Goal: Transaction & Acquisition: Subscribe to service/newsletter

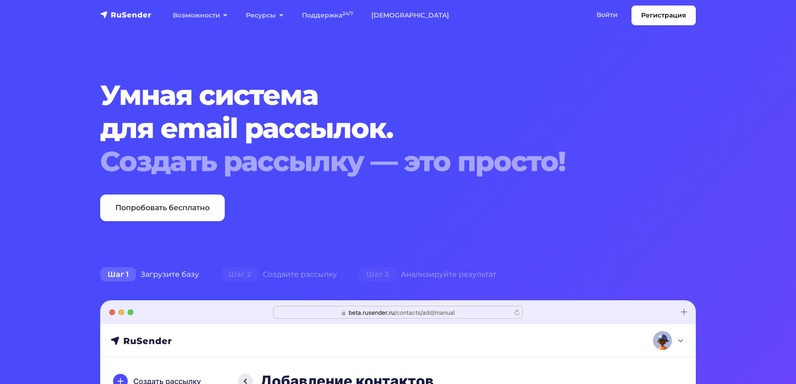
click at [587, 19] on link "Войти" at bounding box center [607, 15] width 40 height 19
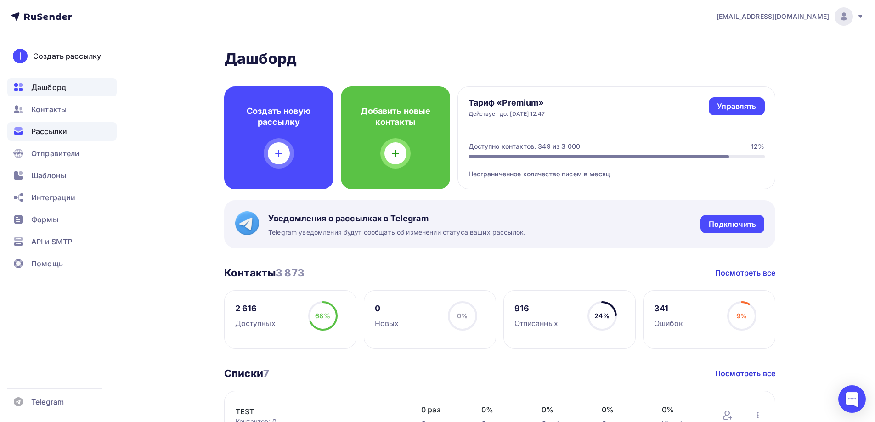
click at [49, 127] on span "Рассылки" at bounding box center [49, 131] width 36 height 11
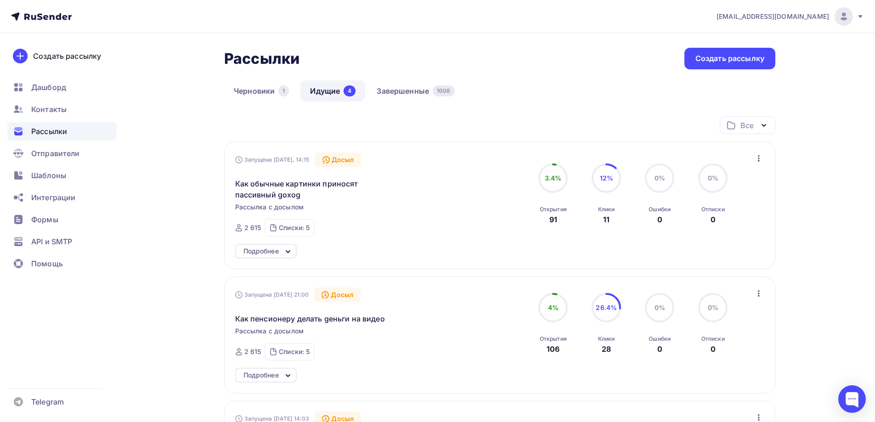
click at [284, 249] on icon at bounding box center [288, 251] width 11 height 11
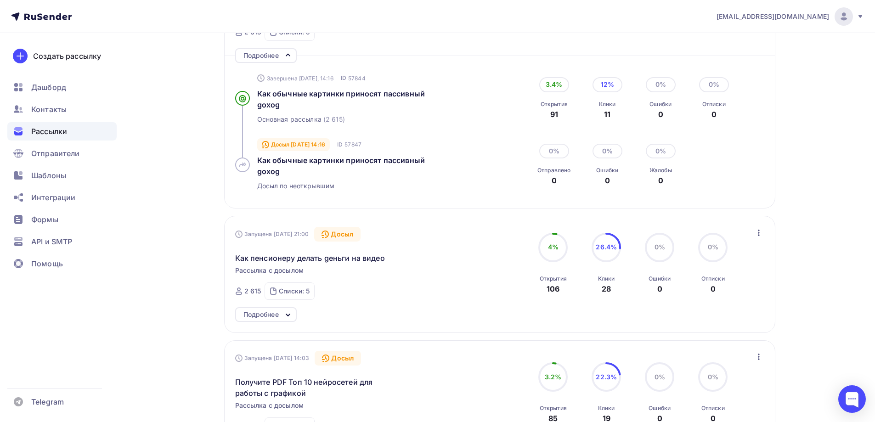
scroll to position [230, 0]
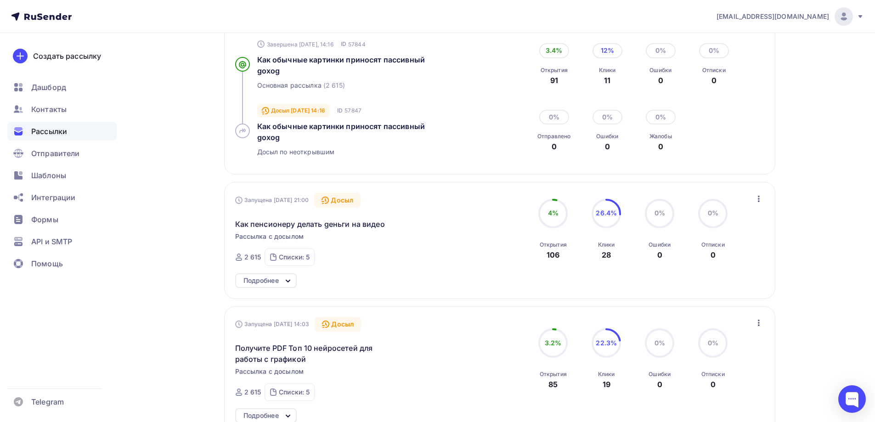
click at [288, 276] on icon at bounding box center [288, 281] width 11 height 11
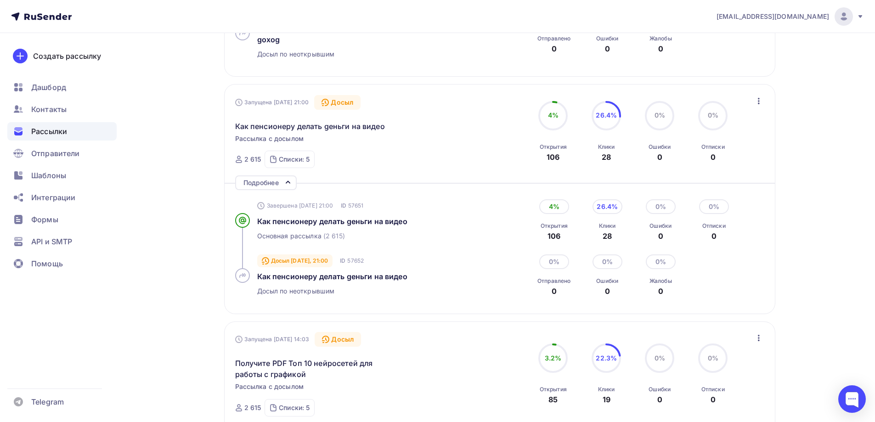
scroll to position [322, 0]
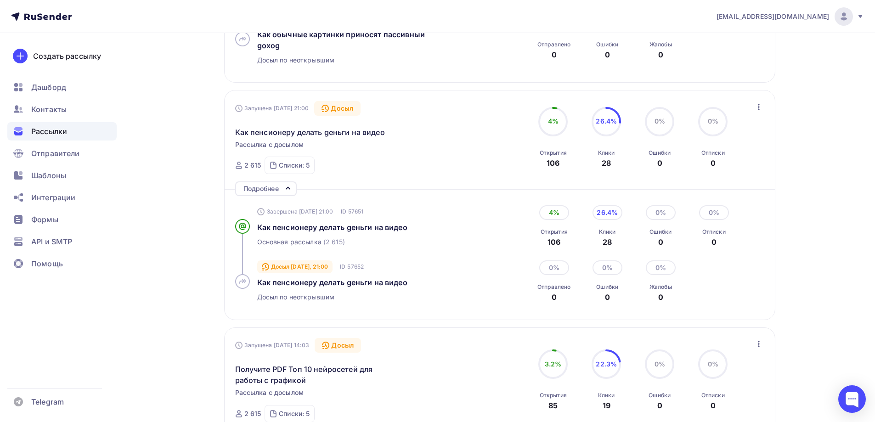
click at [284, 183] on icon at bounding box center [288, 188] width 11 height 11
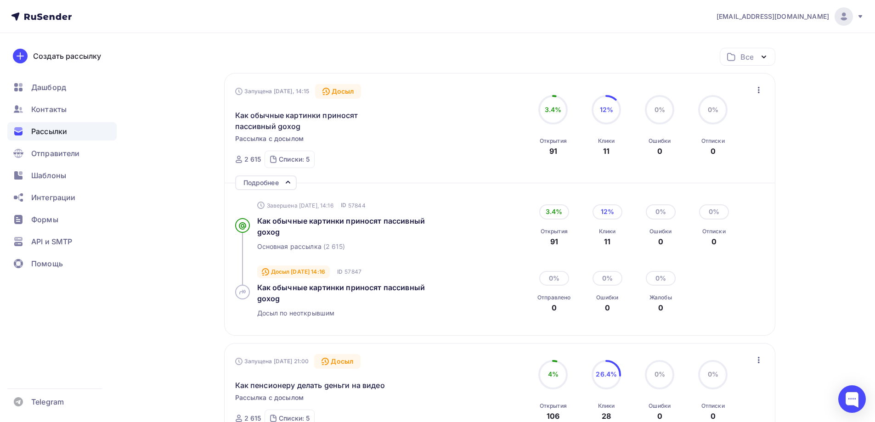
scroll to position [0, 0]
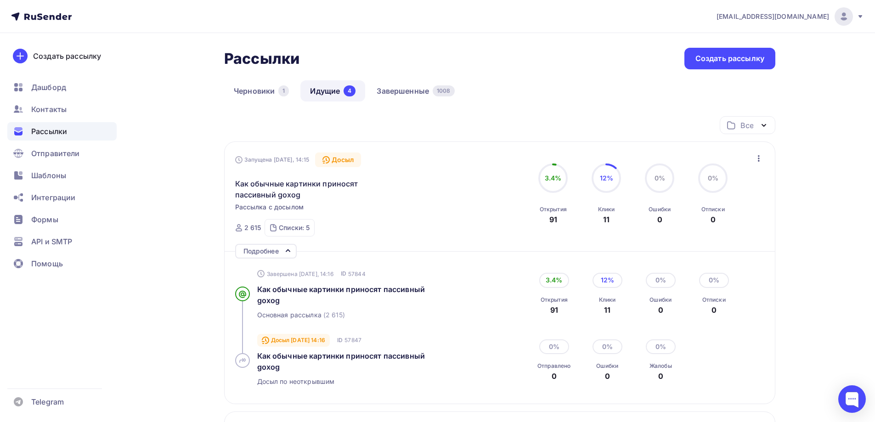
click at [276, 249] on div "Подробнее" at bounding box center [261, 251] width 35 height 11
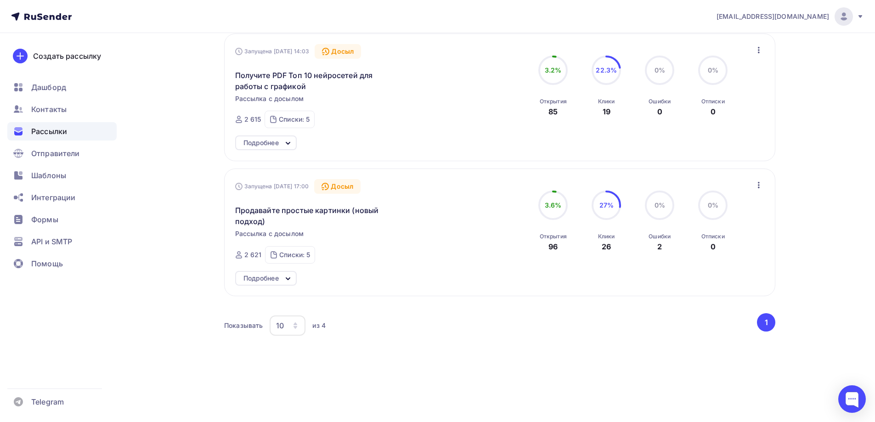
scroll to position [375, 0]
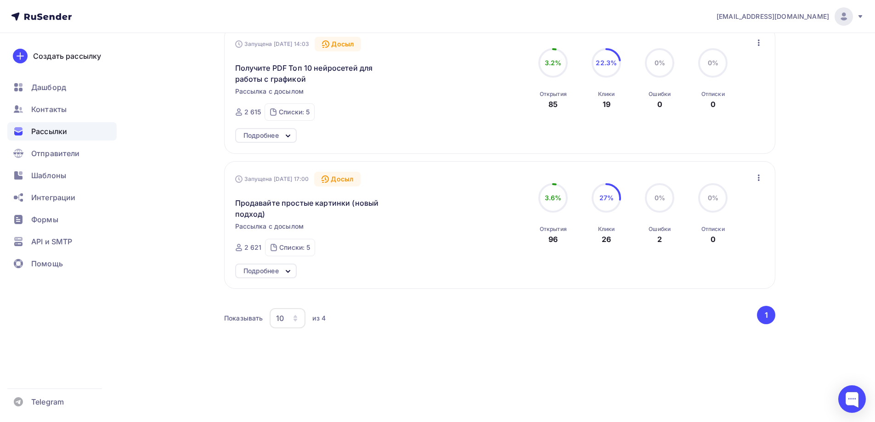
click at [282, 270] on div "Подробнее" at bounding box center [266, 271] width 62 height 15
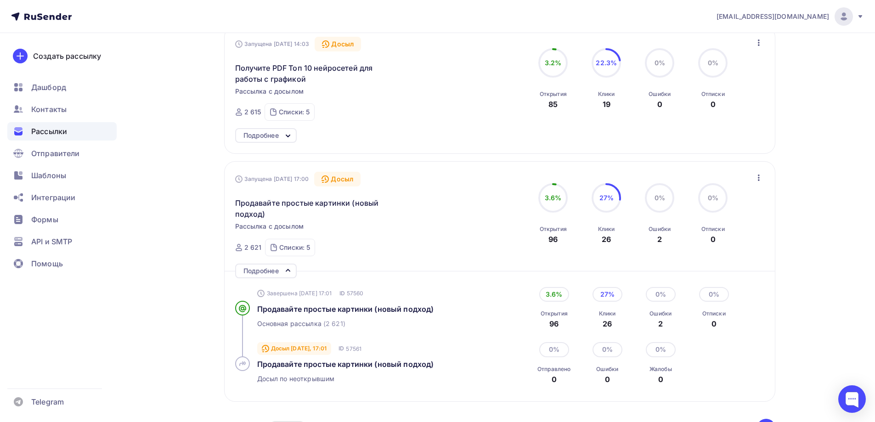
click at [188, 285] on div "Рассылки Рассылки Создать рассылку Черновики 1 Идущие 4 Завершенные 1008 Идущие…" at bounding box center [437, 96] width 753 height 877
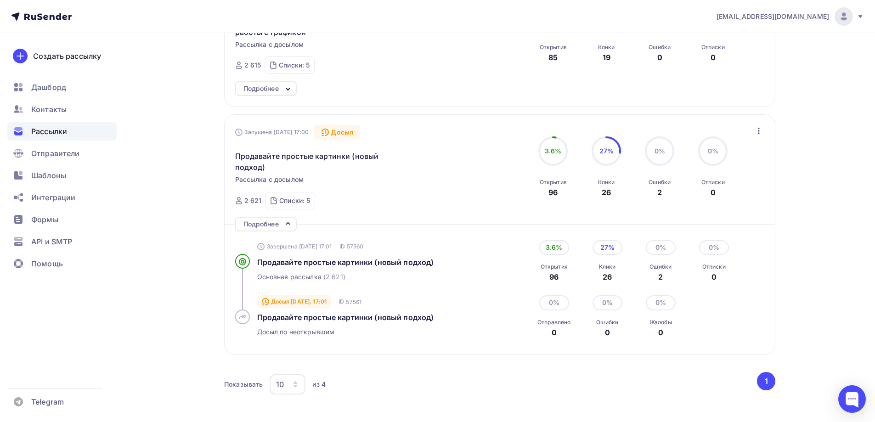
scroll to position [488, 0]
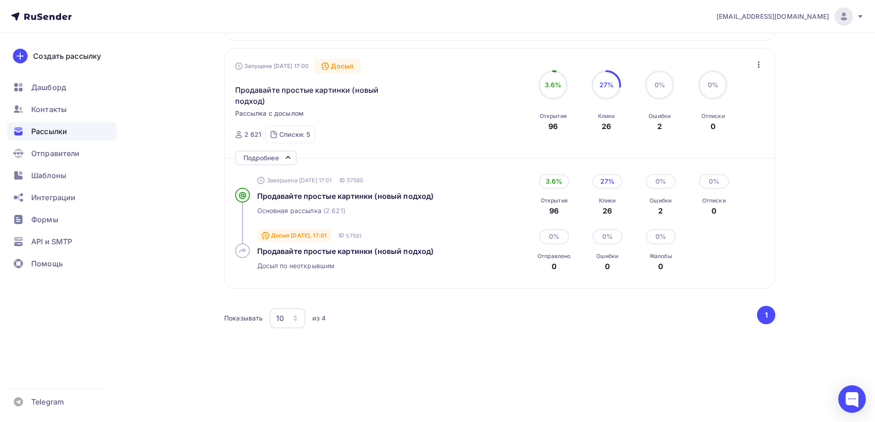
click at [281, 157] on div "Подробнее" at bounding box center [266, 158] width 62 height 15
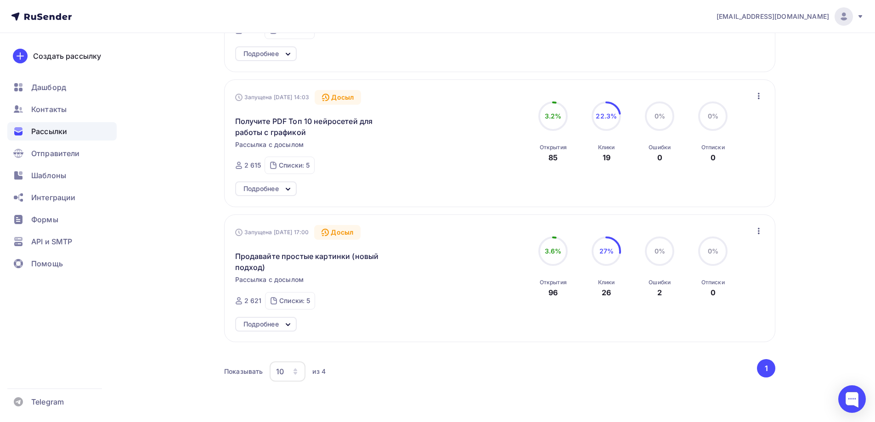
scroll to position [283, 0]
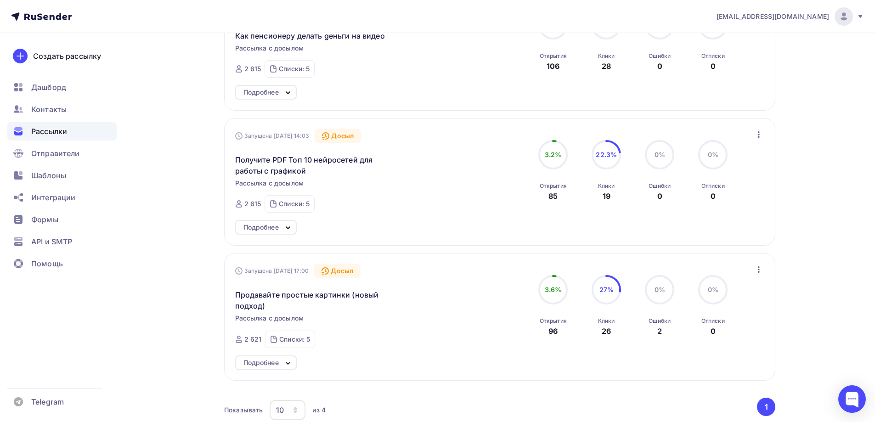
click at [284, 223] on icon at bounding box center [288, 227] width 11 height 11
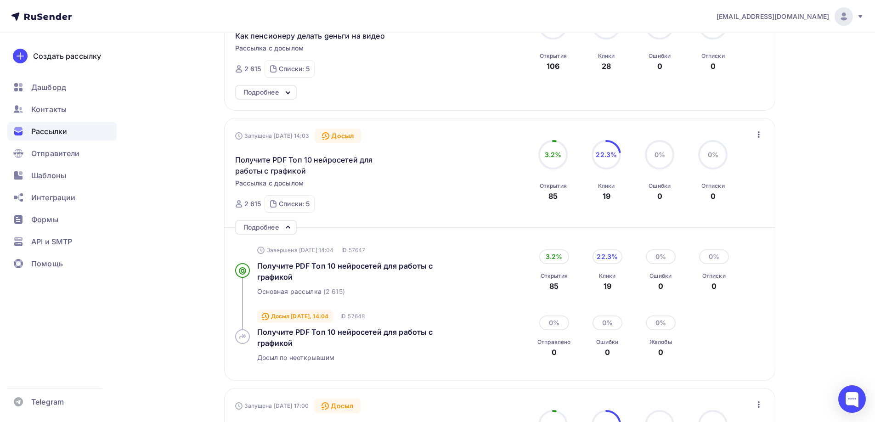
click at [287, 223] on icon at bounding box center [288, 227] width 11 height 11
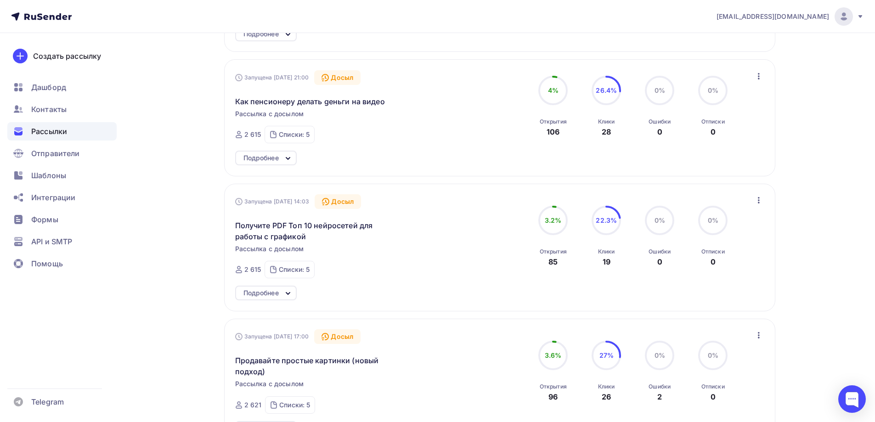
scroll to position [145, 0]
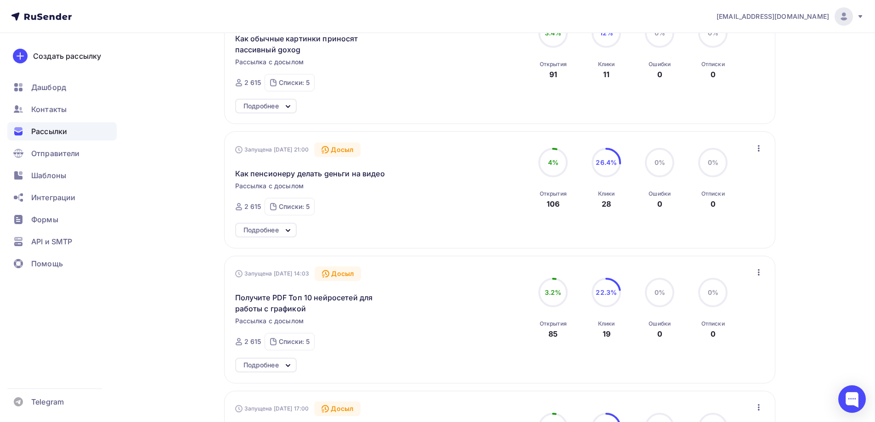
click at [287, 227] on icon at bounding box center [288, 230] width 11 height 11
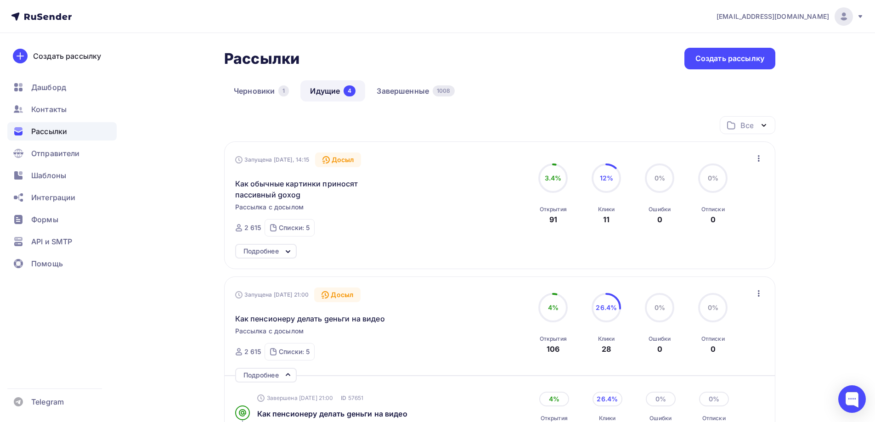
scroll to position [46, 0]
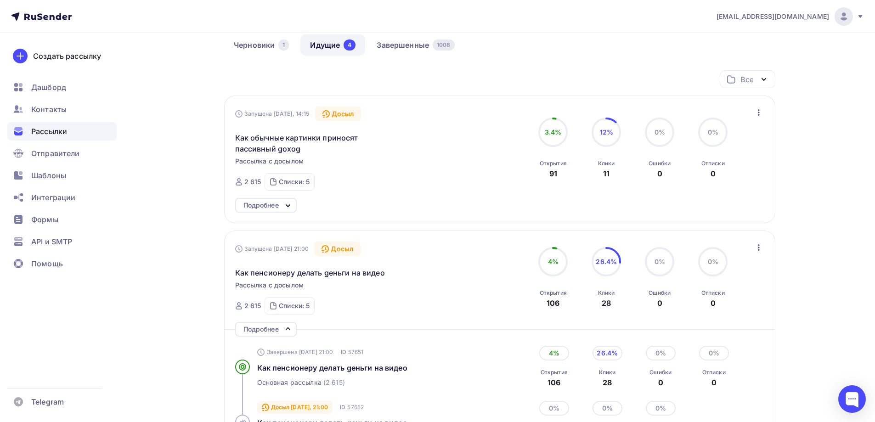
click at [278, 205] on div "Подробнее" at bounding box center [261, 205] width 35 height 11
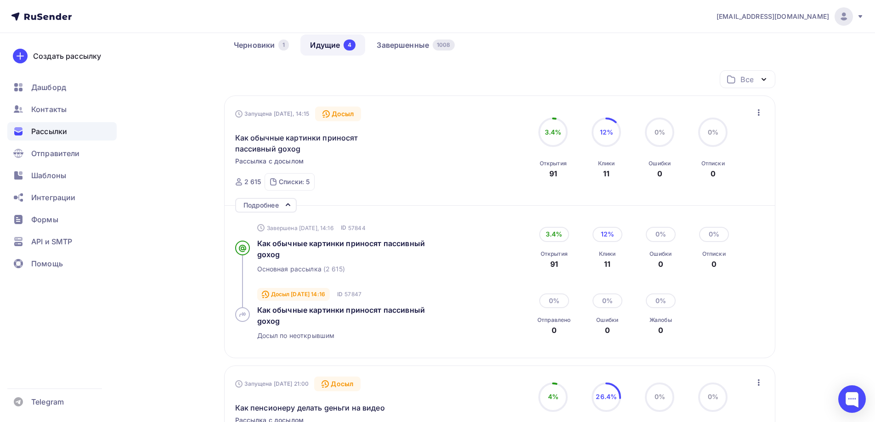
click at [278, 205] on div "Подробнее" at bounding box center [261, 205] width 35 height 11
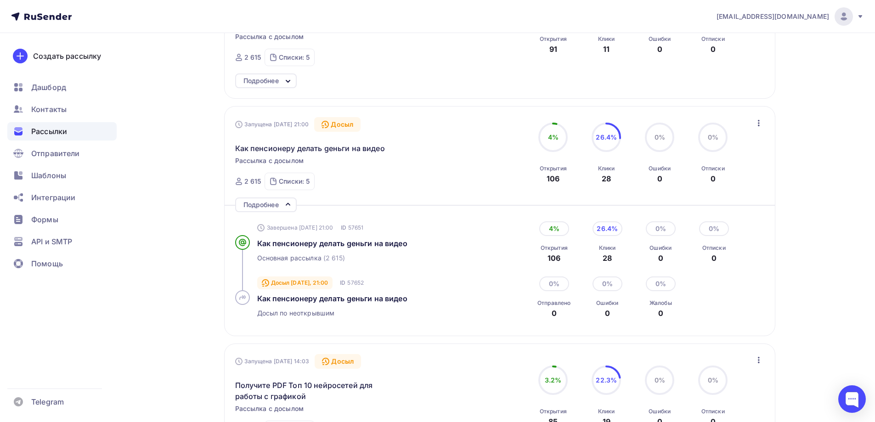
scroll to position [184, 0]
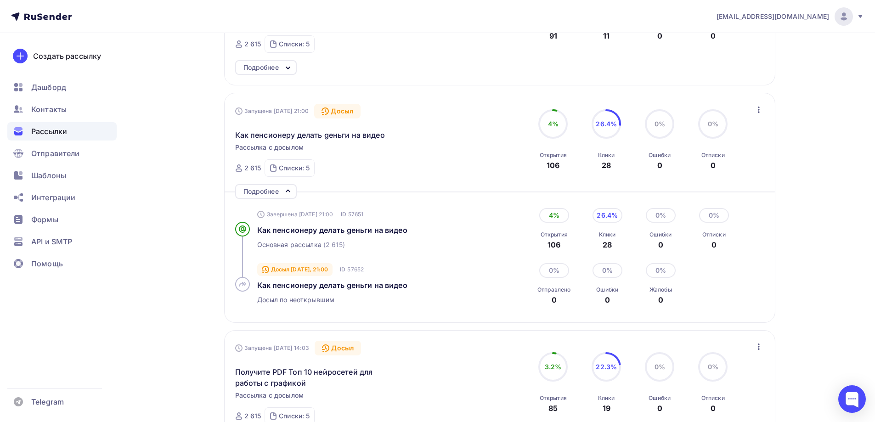
click at [284, 190] on icon at bounding box center [288, 191] width 11 height 11
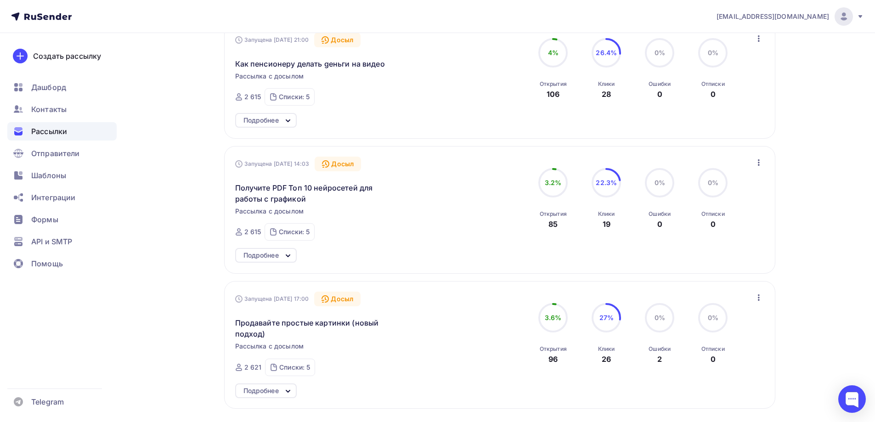
scroll to position [276, 0]
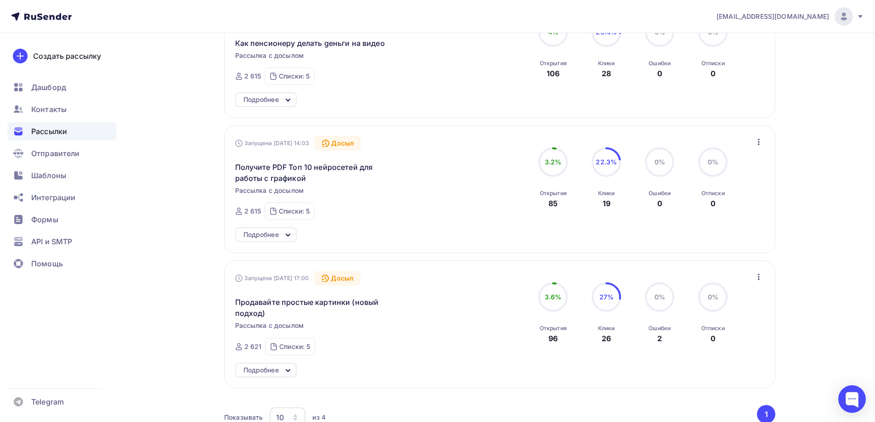
click at [287, 236] on icon at bounding box center [288, 235] width 11 height 11
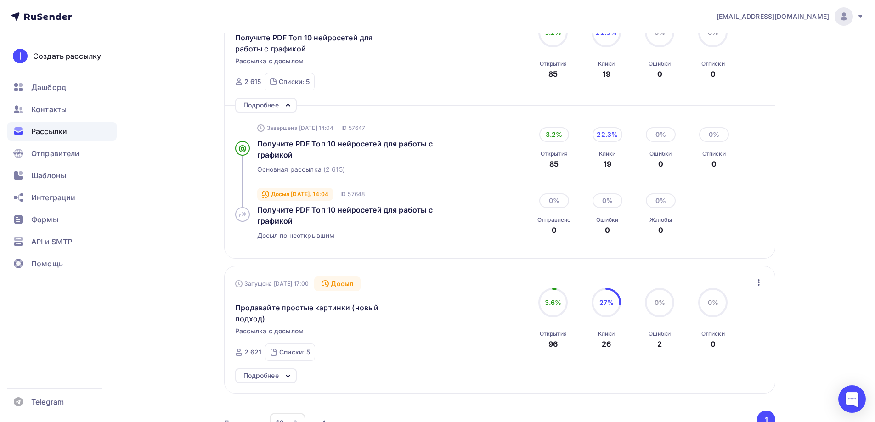
scroll to position [414, 0]
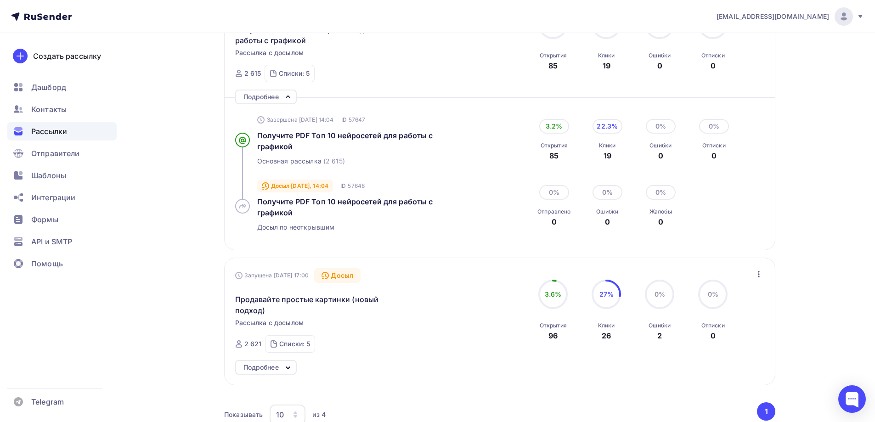
click at [206, 143] on div "Рассылки Рассылки Создать рассылку Черновики 1 Идущие 4 Завершенные 1008 Идущие…" at bounding box center [437, 69] width 753 height 899
click at [227, 115] on div "Запущена 01.09.2025, 14:03 Досыл Получите PDF Топ 10 нейросетей для работы с гр…" at bounding box center [499, 119] width 551 height 263
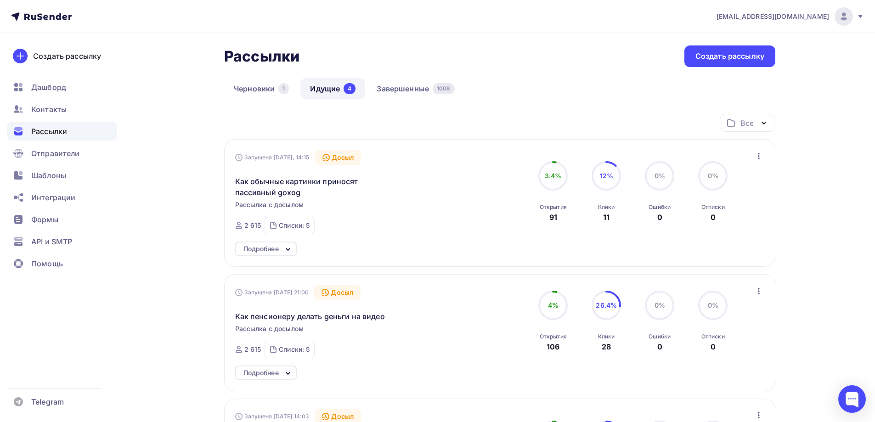
scroll to position [0, 0]
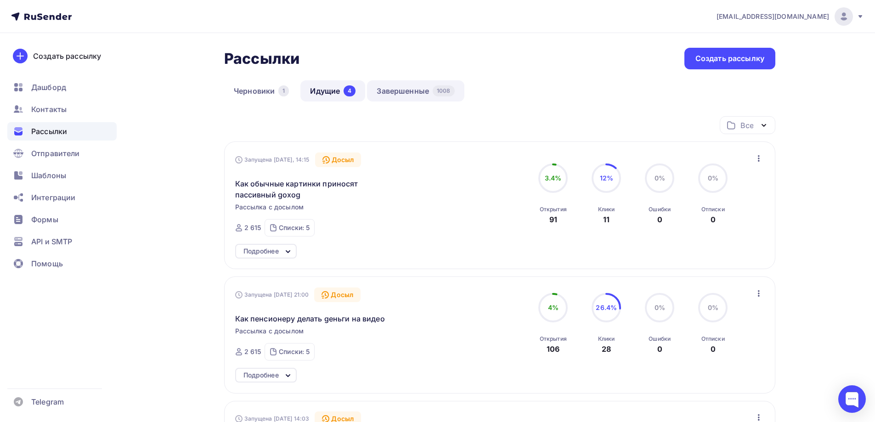
click at [412, 95] on link "Завершенные 1008" at bounding box center [415, 90] width 97 height 21
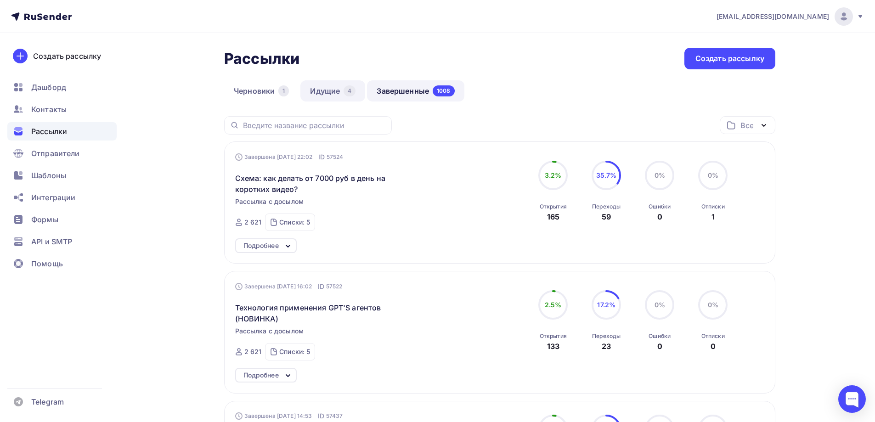
click at [336, 93] on link "Идущие 4" at bounding box center [333, 90] width 65 height 21
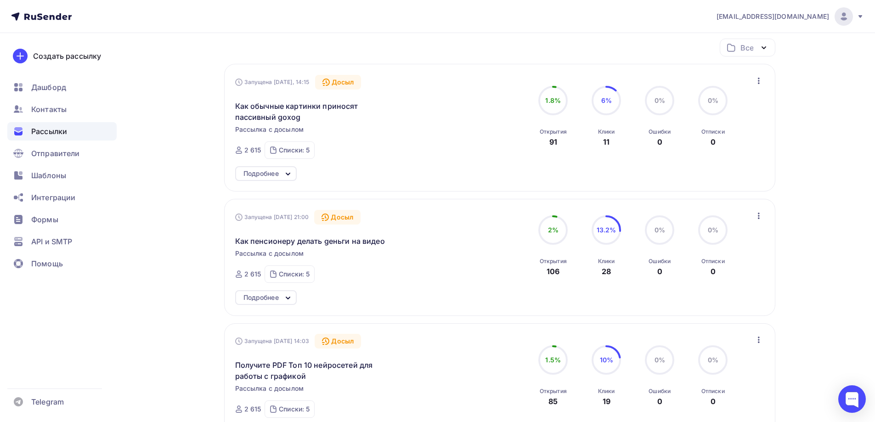
scroll to position [138, 0]
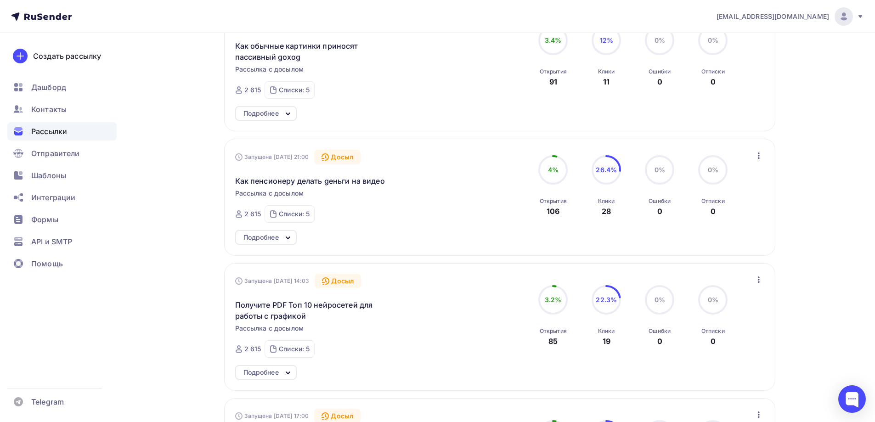
click at [287, 112] on icon at bounding box center [288, 113] width 11 height 11
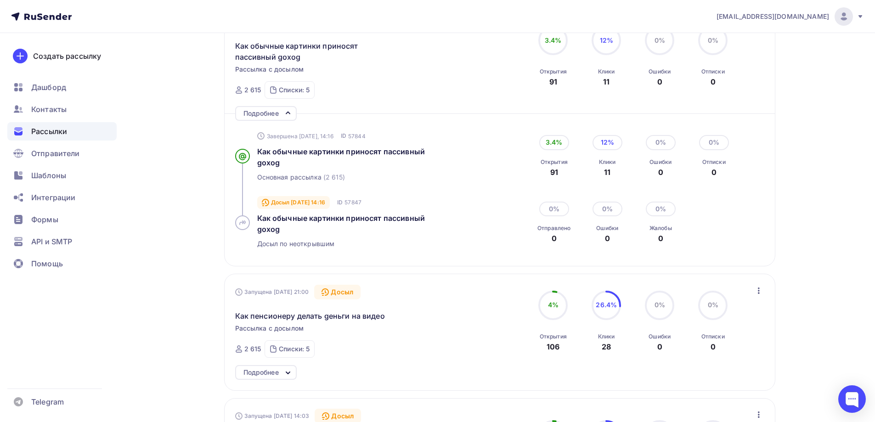
click at [287, 112] on icon at bounding box center [288, 113] width 11 height 11
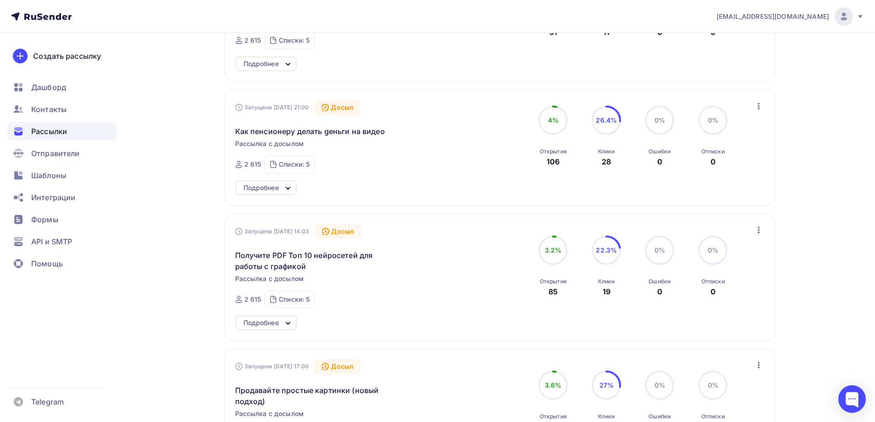
scroll to position [230, 0]
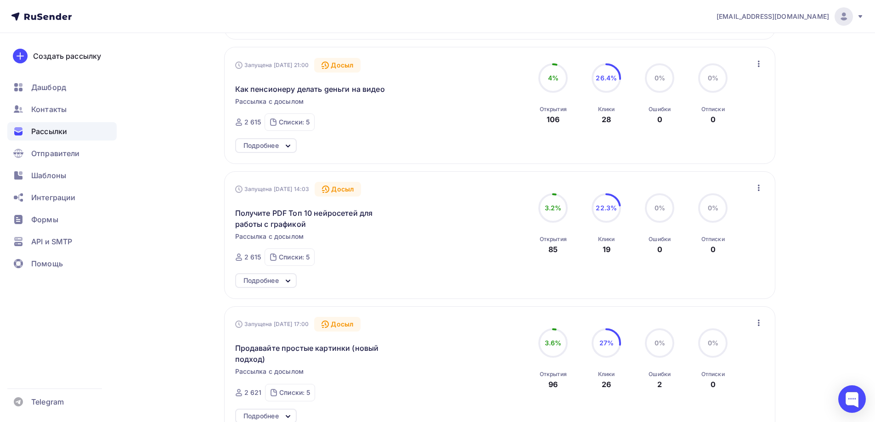
click at [289, 145] on icon at bounding box center [288, 146] width 11 height 11
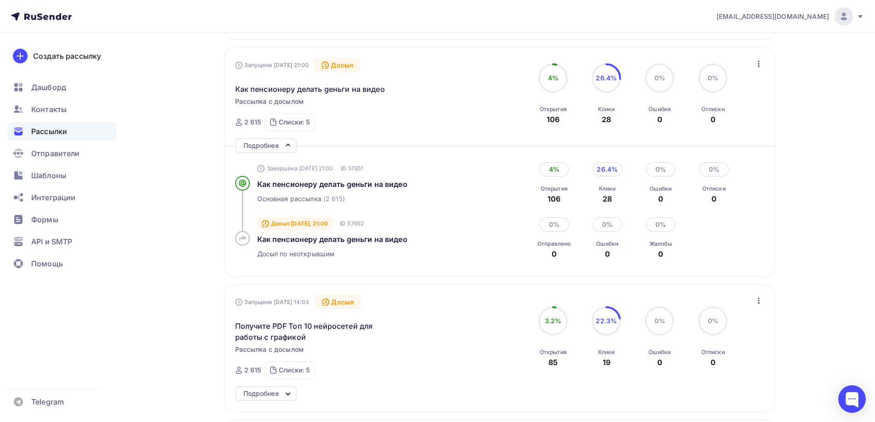
click at [289, 145] on icon at bounding box center [288, 145] width 4 height 2
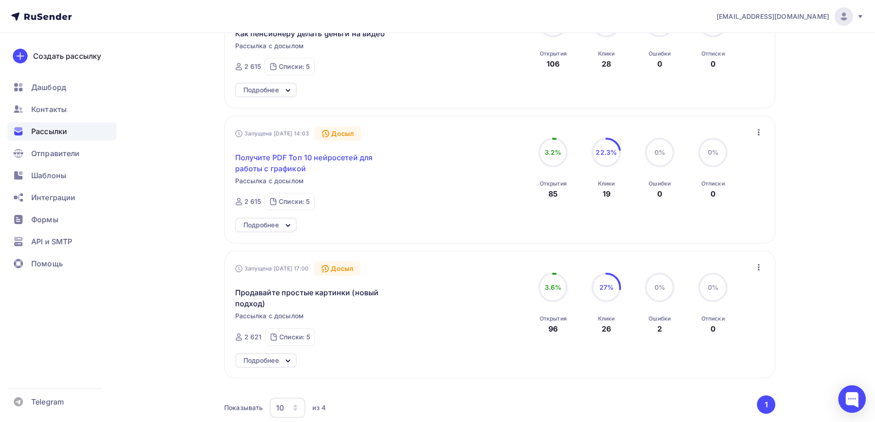
scroll to position [368, 0]
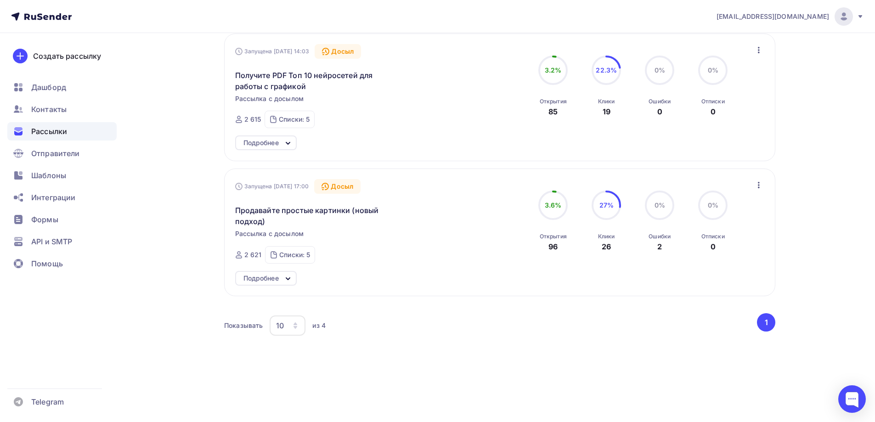
click at [290, 276] on icon at bounding box center [288, 278] width 11 height 11
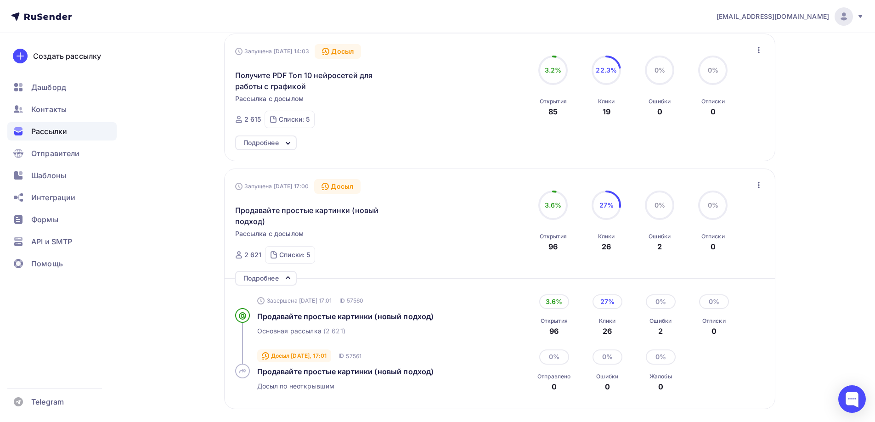
click at [290, 276] on icon at bounding box center [288, 277] width 11 height 11
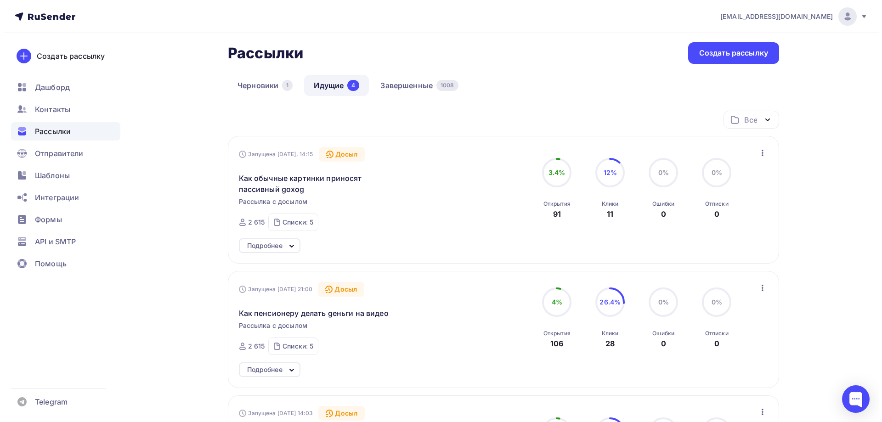
scroll to position [0, 0]
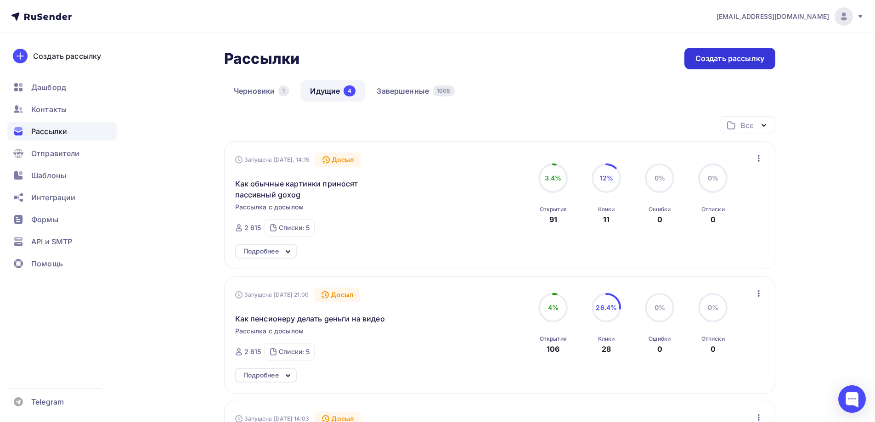
click at [735, 59] on div "Создать рассылку" at bounding box center [730, 58] width 69 height 11
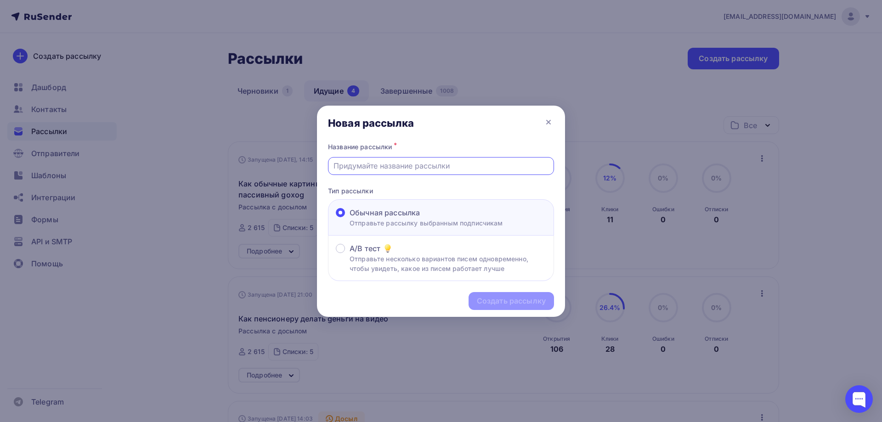
paste input "Требуются сотрудники для загрузки видео. Опыт не нужен"
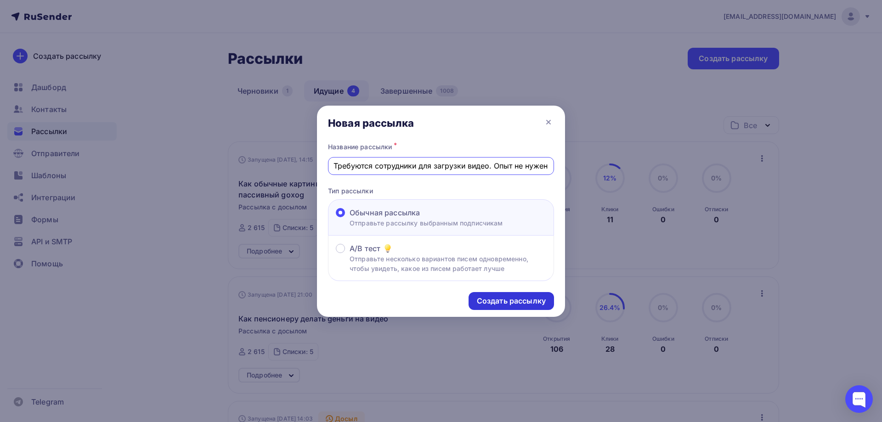
type input "Требуются сотрудники для загрузки видео. Опыт не нужен"
click at [496, 302] on div "Создать рассылку" at bounding box center [511, 301] width 69 height 11
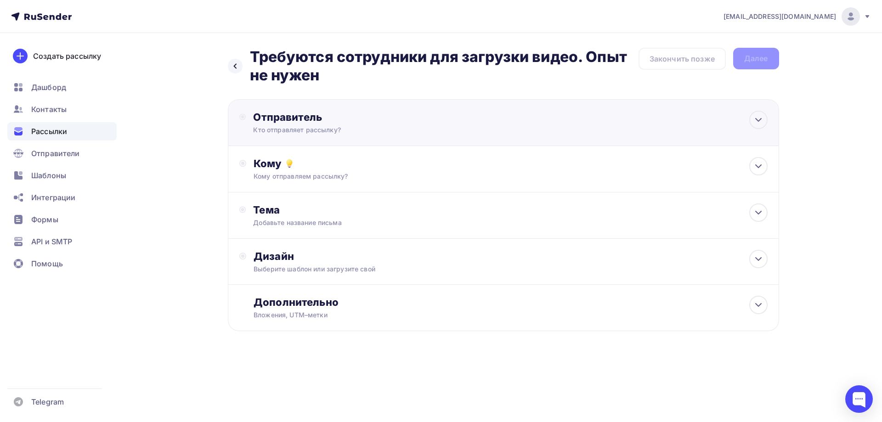
click at [305, 119] on div "Отправитель" at bounding box center [352, 117] width 199 height 13
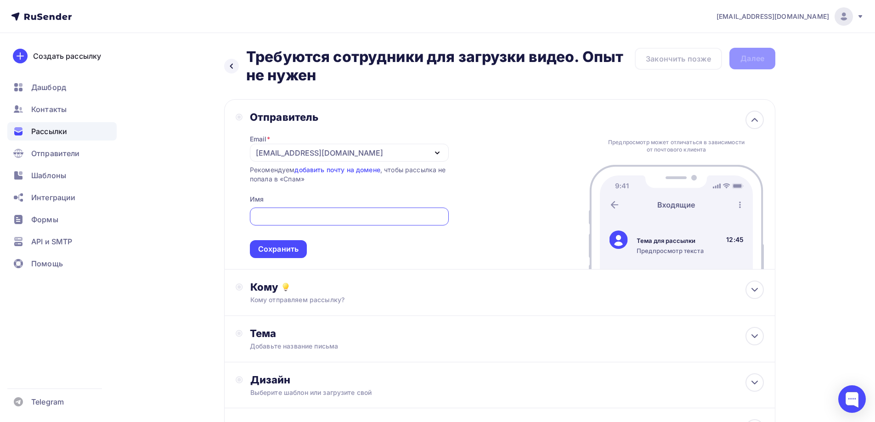
click at [297, 155] on div "[EMAIL_ADDRESS][DOMAIN_NAME]" at bounding box center [319, 152] width 127 height 11
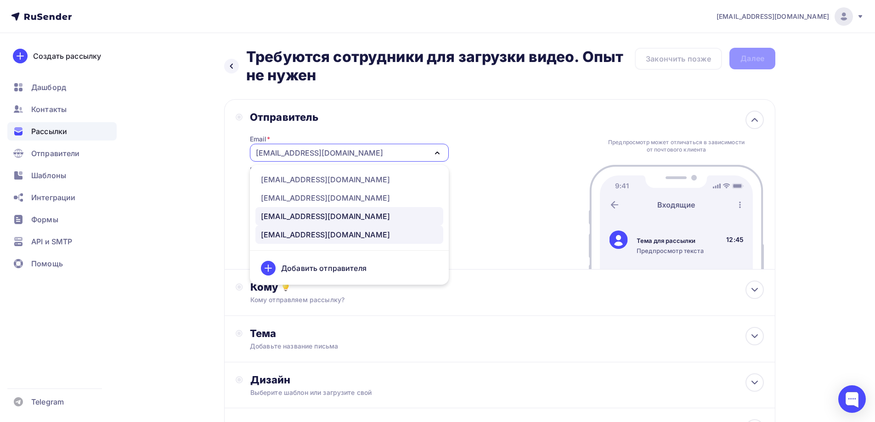
click at [293, 217] on div "[EMAIL_ADDRESS][DOMAIN_NAME]" at bounding box center [325, 216] width 129 height 11
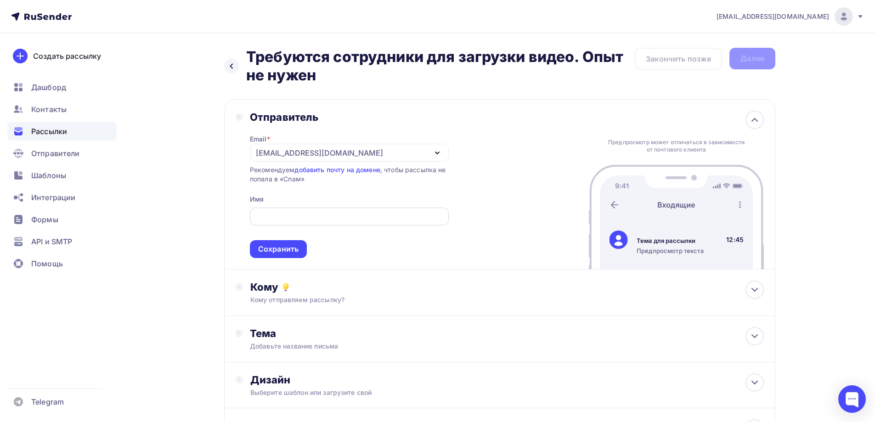
click at [282, 217] on input "text" at bounding box center [349, 216] width 188 height 11
type input "[PERSON_NAME]"
click at [289, 252] on div "Сохранить" at bounding box center [278, 249] width 40 height 11
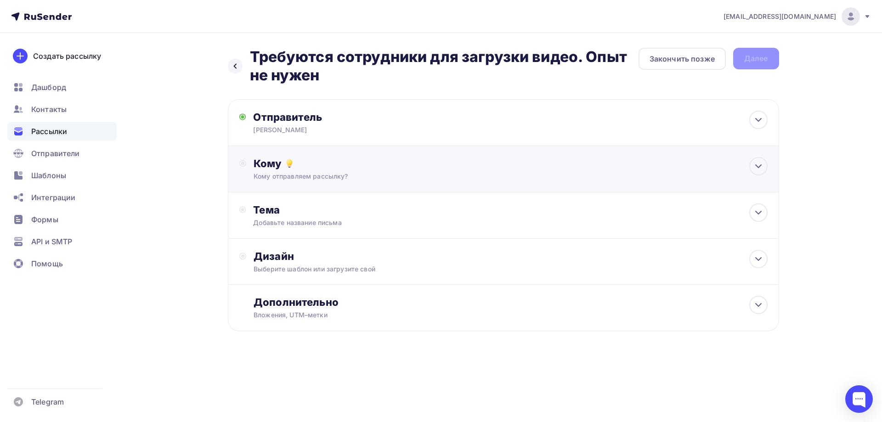
click at [279, 162] on div "Кому" at bounding box center [511, 163] width 514 height 13
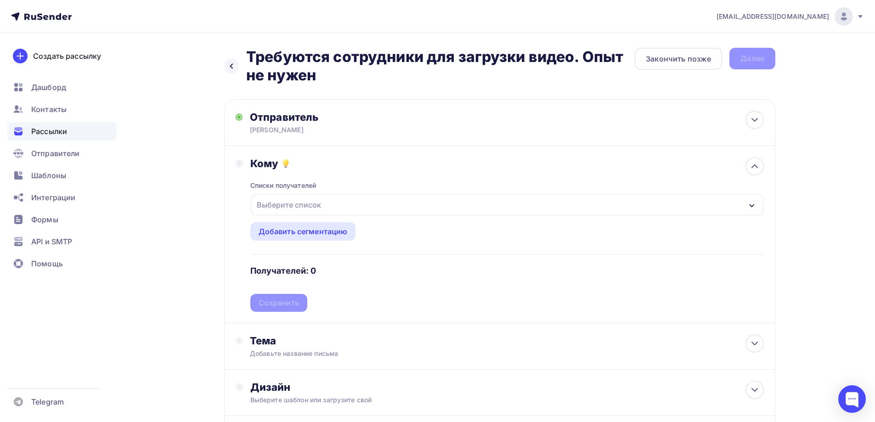
click at [293, 202] on div "Выберите список" at bounding box center [289, 205] width 72 height 17
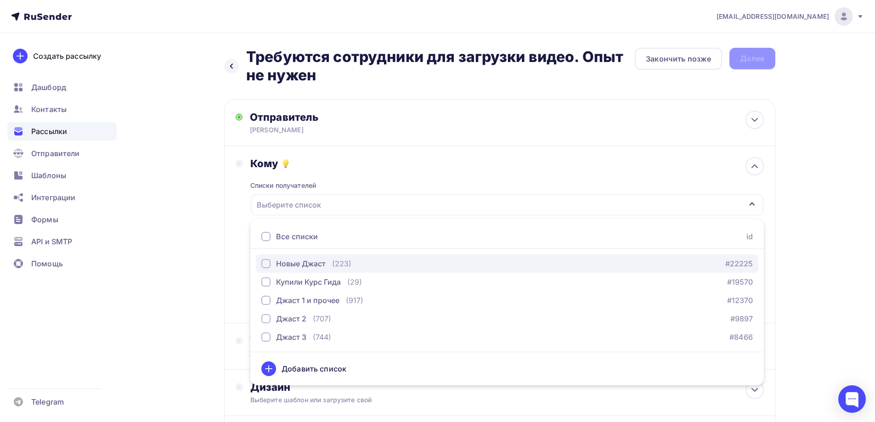
click at [267, 263] on div "button" at bounding box center [265, 263] width 9 height 9
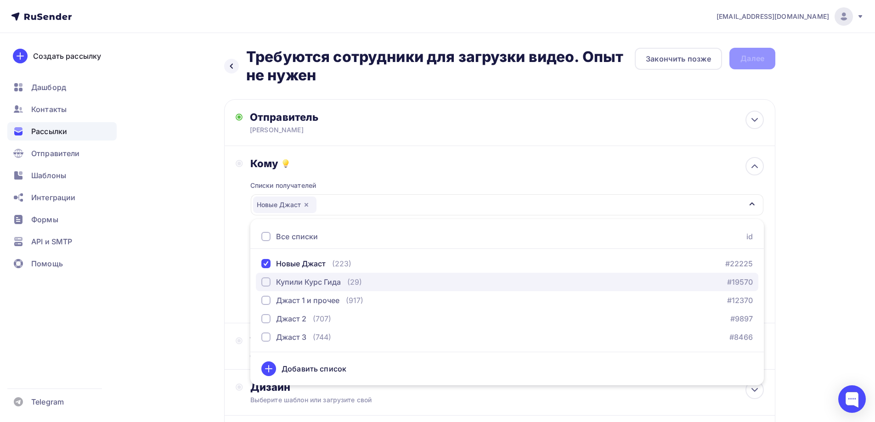
click at [269, 279] on div "button" at bounding box center [265, 282] width 9 height 9
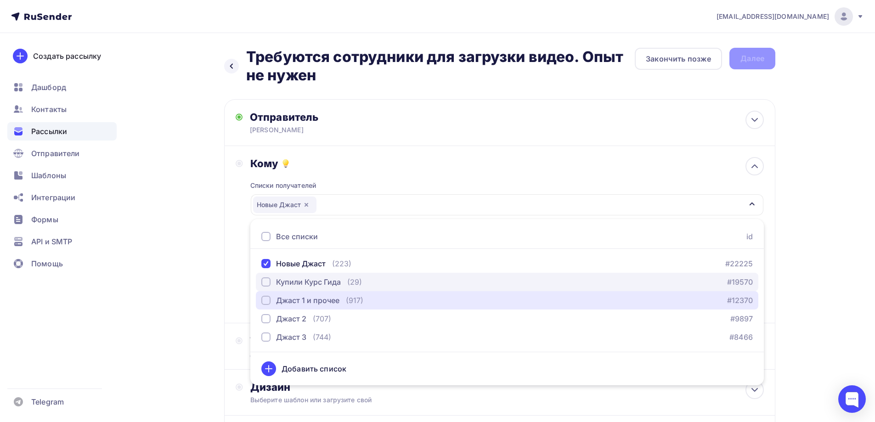
click at [265, 298] on div "button" at bounding box center [265, 300] width 9 height 9
click at [267, 301] on div "button" at bounding box center [265, 300] width 9 height 9
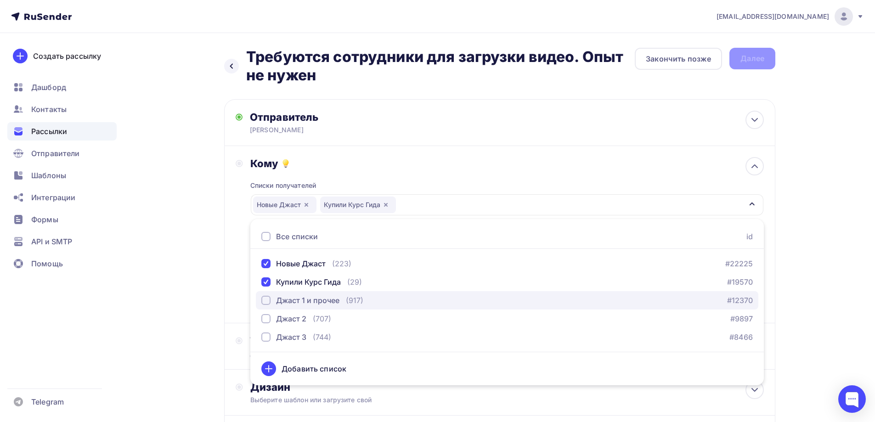
click at [267, 301] on div "button" at bounding box center [265, 300] width 9 height 9
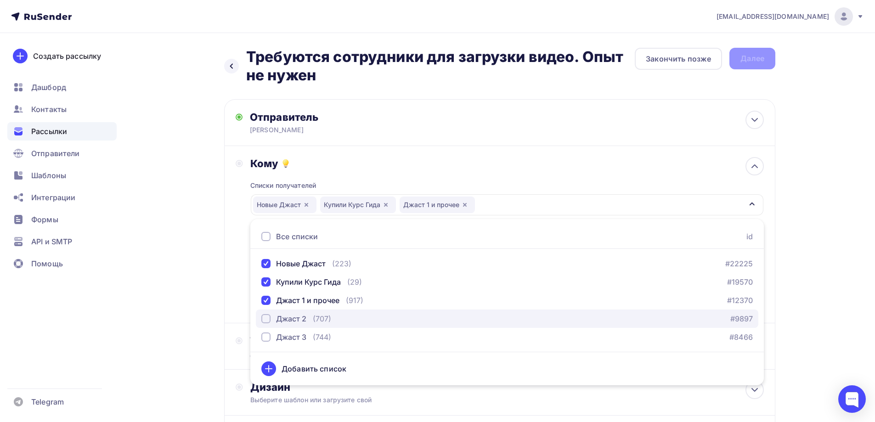
click at [266, 319] on div "button" at bounding box center [265, 318] width 9 height 9
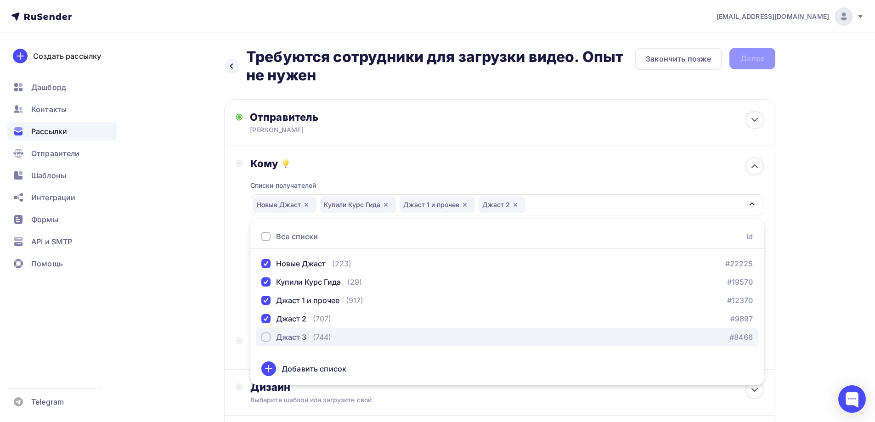
click at [268, 338] on div "button" at bounding box center [265, 337] width 9 height 9
click at [204, 333] on div "Назад Требуются сотрудники для загрузки видео. Опыт не нужен Требуются сотрудни…" at bounding box center [437, 277] width 753 height 488
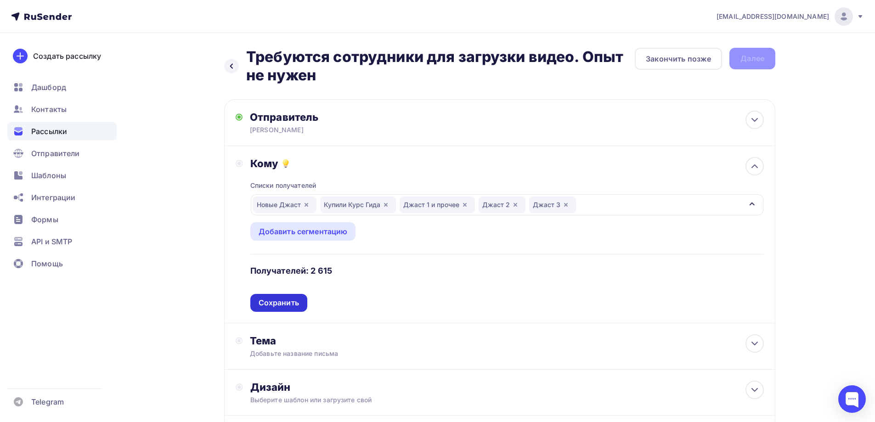
click at [273, 308] on div "Сохранить" at bounding box center [278, 303] width 57 height 18
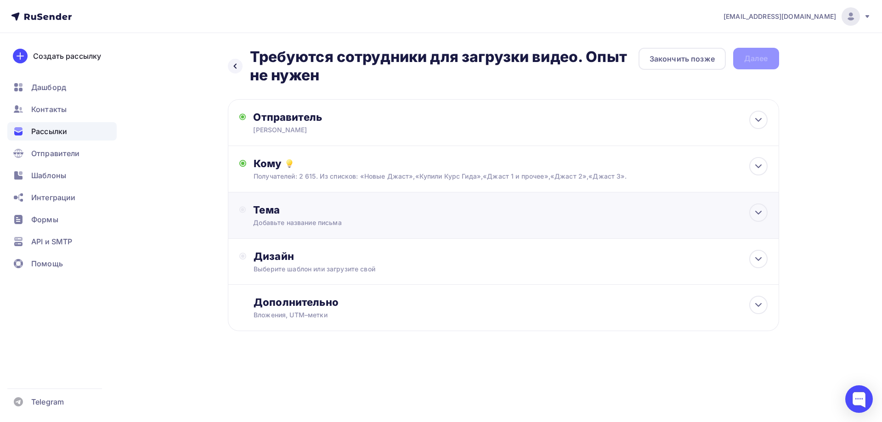
click at [275, 211] on div "Тема" at bounding box center [344, 210] width 182 height 13
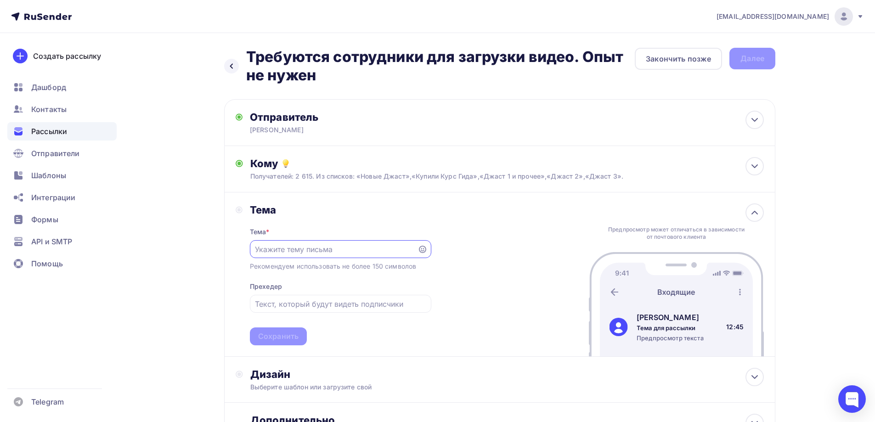
paste input "Требуются сотрудники для загрузки видео. Опыт не нужен"
type input "Требуются сотрудники для загрузки видео. Опыт не нужен"
click at [272, 334] on div "Сохранить" at bounding box center [278, 336] width 40 height 11
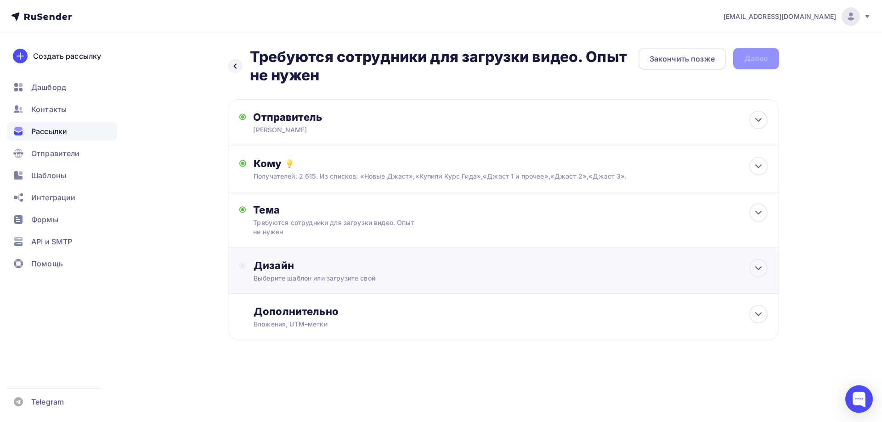
click at [279, 262] on div "Дизайн" at bounding box center [511, 265] width 514 height 13
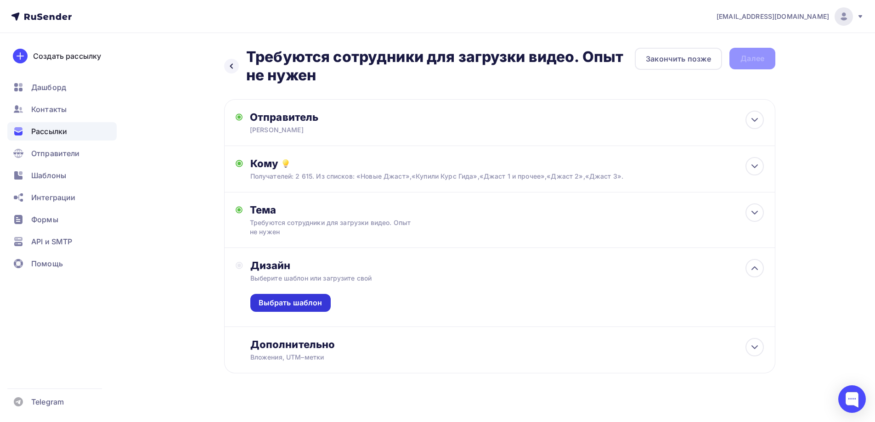
click at [280, 303] on div "Выбрать шаблон" at bounding box center [291, 303] width 64 height 11
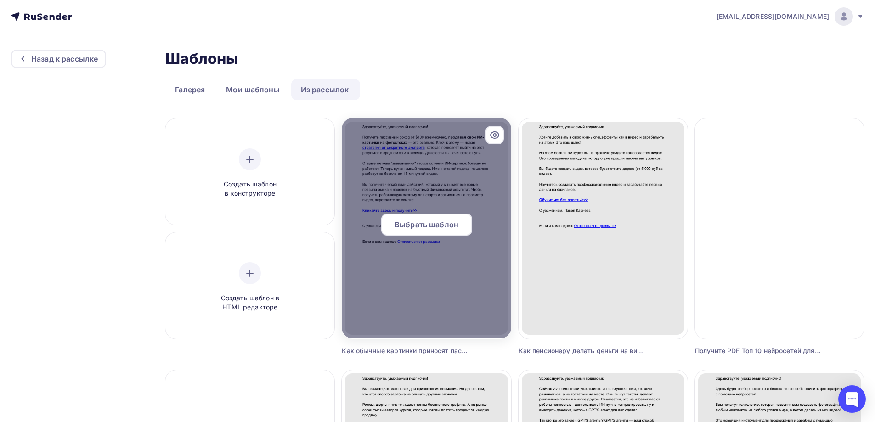
click at [430, 224] on span "Выбрать шаблон" at bounding box center [427, 224] width 64 height 11
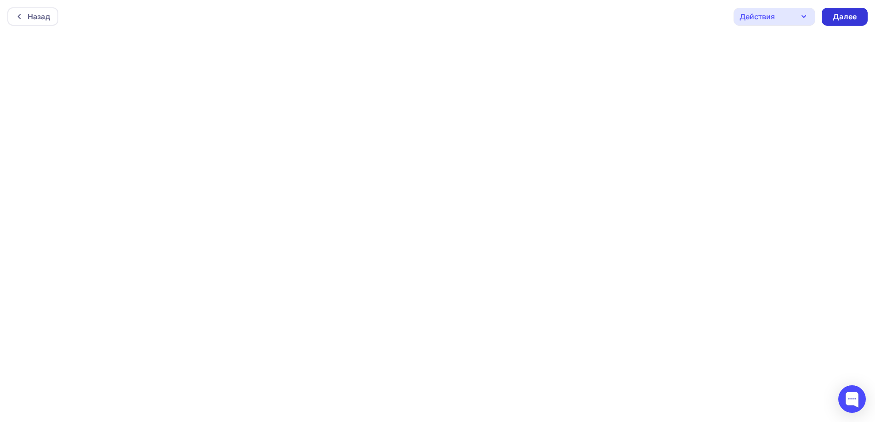
click at [845, 15] on div "Далее" at bounding box center [845, 16] width 24 height 11
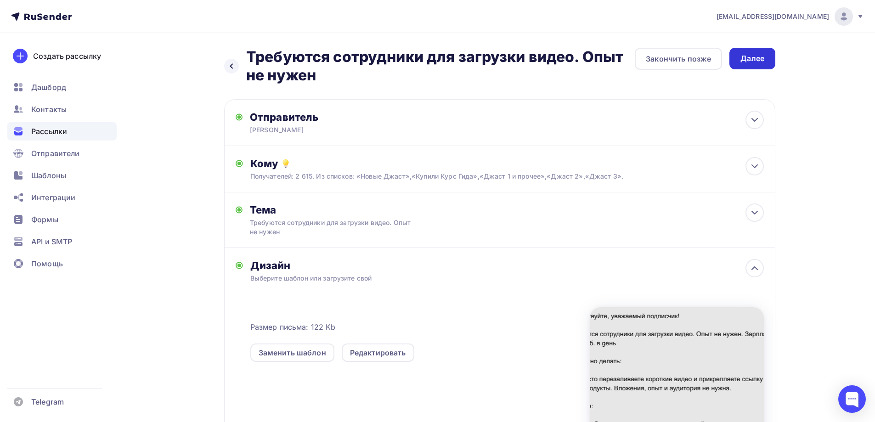
click at [754, 60] on div "Далее" at bounding box center [753, 58] width 24 height 11
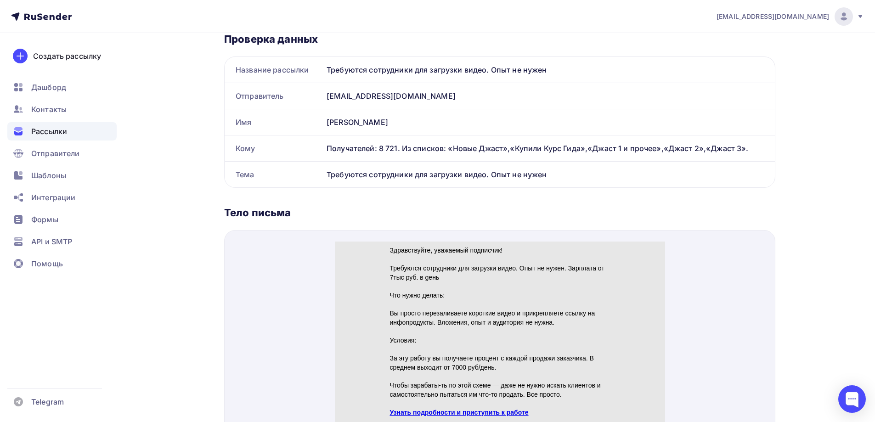
scroll to position [230, 0]
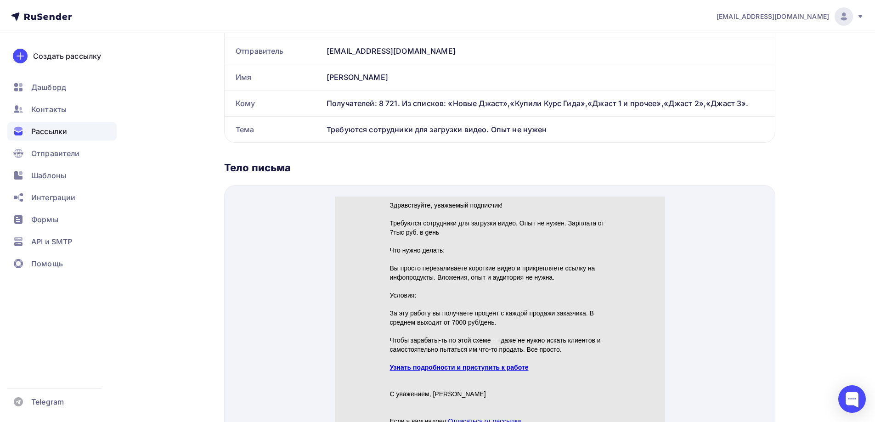
click at [423, 357] on link "Узнать подробности и приступить к работе" at bounding box center [459, 356] width 139 height 7
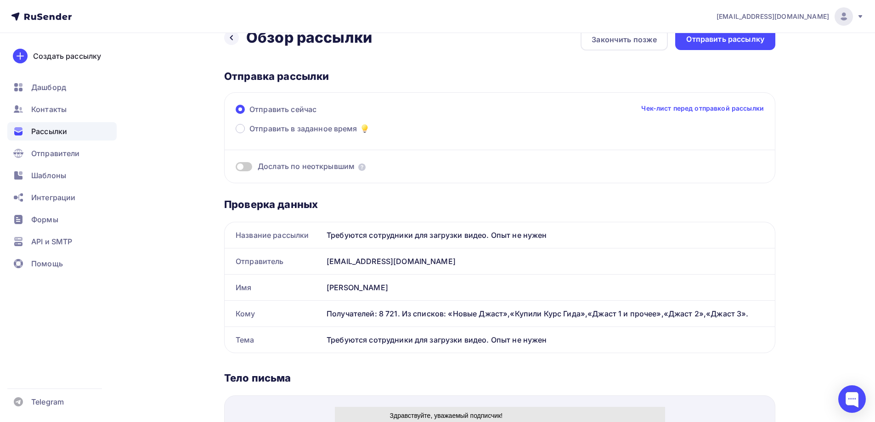
scroll to position [0, 0]
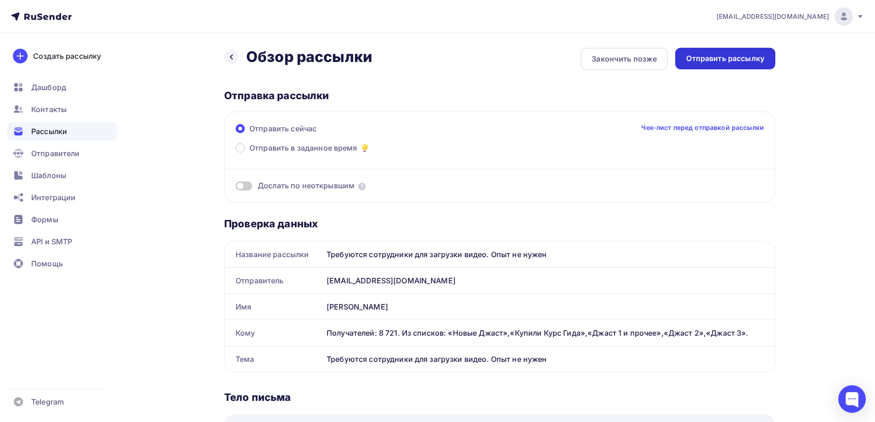
click at [715, 59] on div "Отправить рассылку" at bounding box center [725, 58] width 78 height 11
